Goal: Navigation & Orientation: Find specific page/section

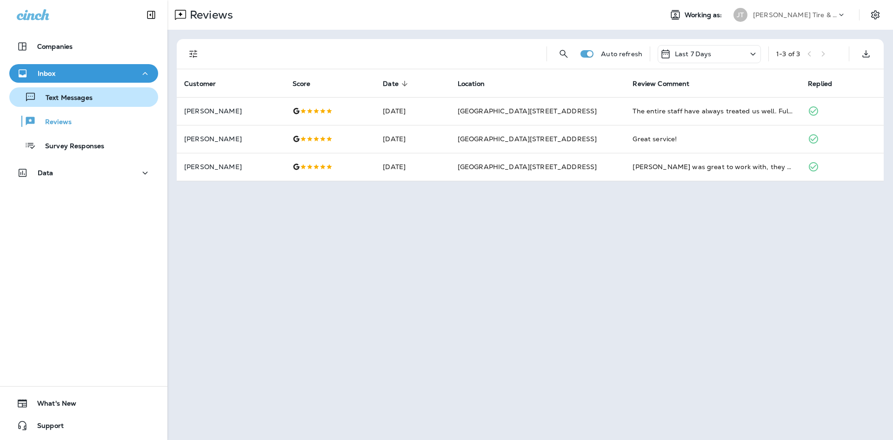
click at [99, 101] on div "Text Messages" at bounding box center [83, 97] width 141 height 14
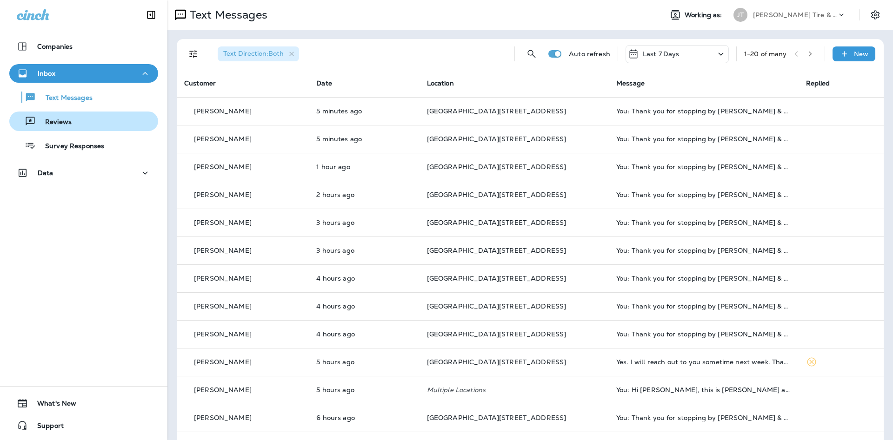
click at [59, 125] on p "Reviews" at bounding box center [54, 122] width 36 height 9
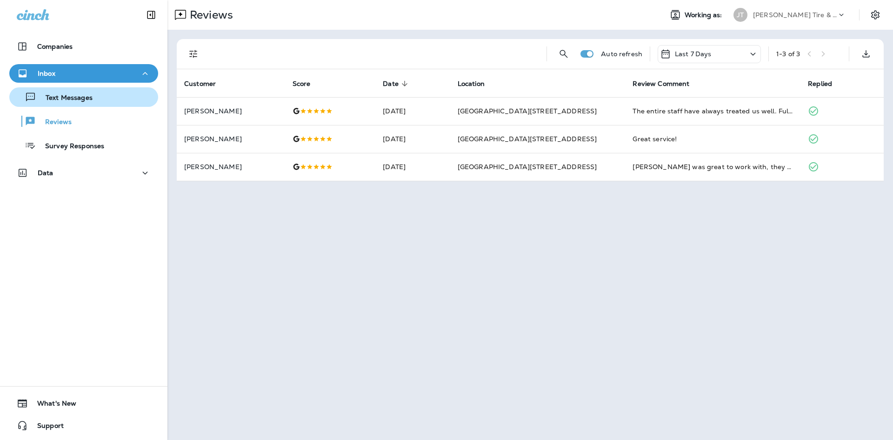
click at [69, 105] on button "Text Messages" at bounding box center [83, 97] width 149 height 20
